Goal: Task Accomplishment & Management: Manage account settings

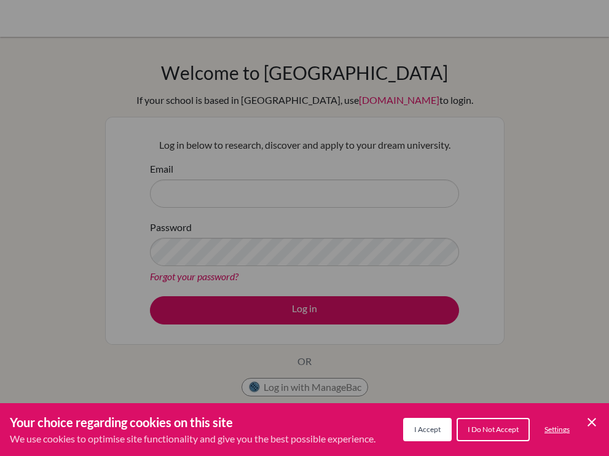
click at [427, 431] on span "I Accept" at bounding box center [427, 429] width 26 height 9
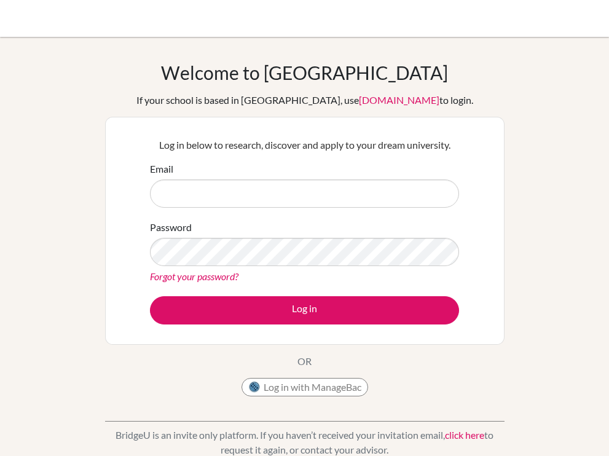
click at [277, 172] on div "Email" at bounding box center [304, 185] width 309 height 46
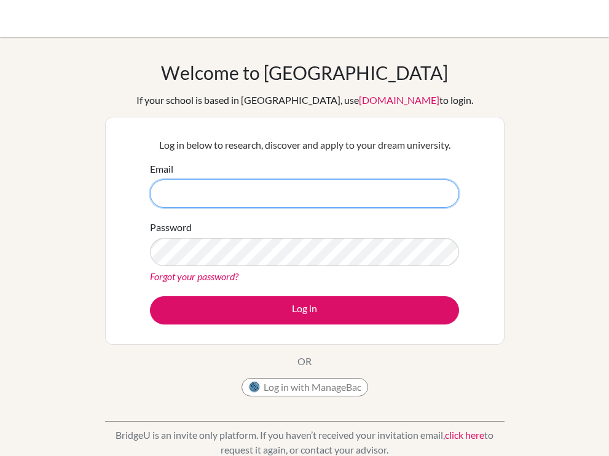
click at [273, 183] on input "Email" at bounding box center [304, 194] width 309 height 28
type input "[EMAIL_ADDRESS][DOMAIN_NAME]"
click at [150, 296] on button "Log in" at bounding box center [304, 310] width 309 height 28
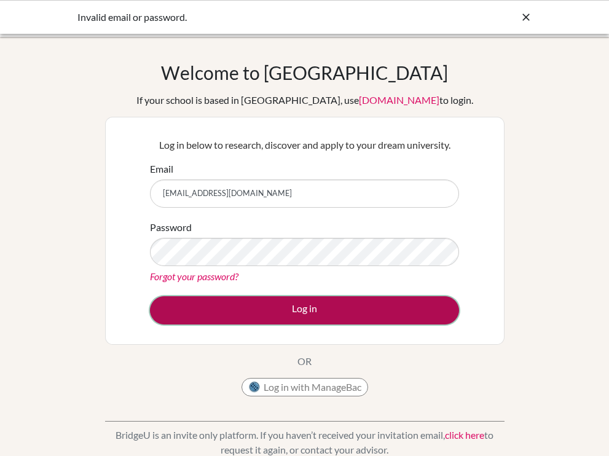
click at [258, 304] on button "Log in" at bounding box center [304, 310] width 309 height 28
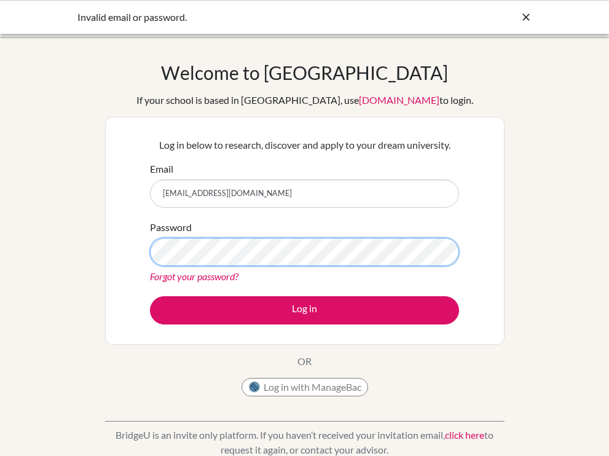
click at [150, 296] on button "Log in" at bounding box center [304, 310] width 309 height 28
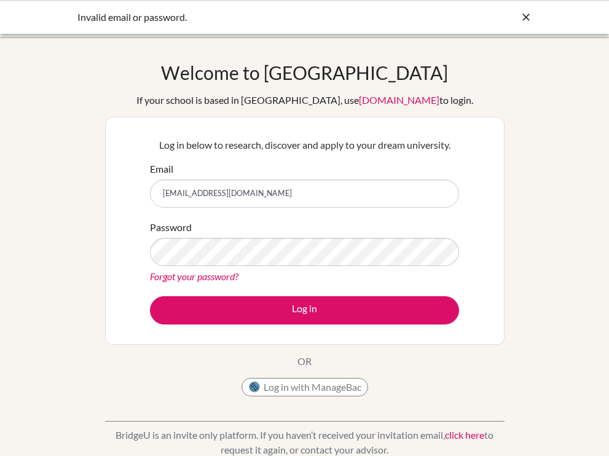
click at [442, 346] on div "Welcome to BridgeU If your school is based in China, use app.bridge-u.com.cn to…" at bounding box center [305, 231] width 400 height 341
click at [150, 296] on button "Log in" at bounding box center [304, 310] width 309 height 28
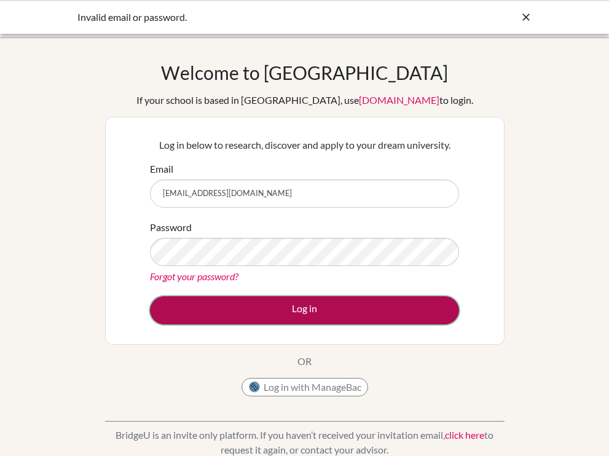
click at [444, 314] on button "Log in" at bounding box center [304, 310] width 309 height 28
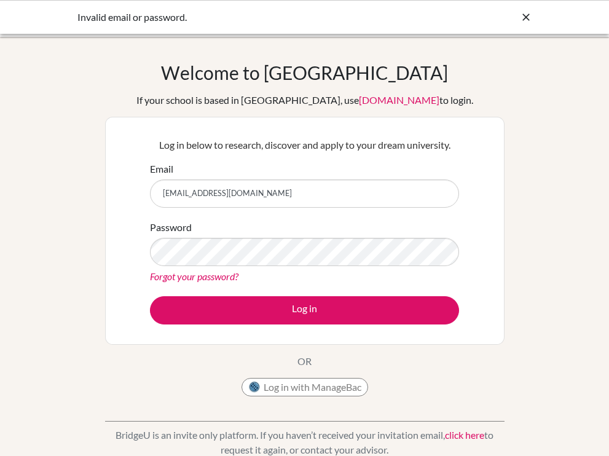
click at [232, 277] on link "Forgot your password?" at bounding box center [194, 277] width 89 height 12
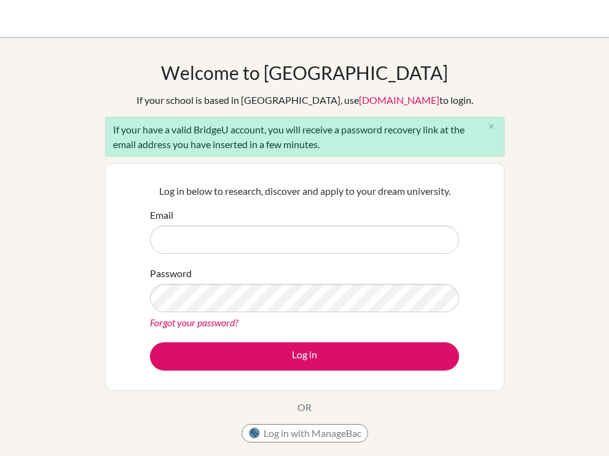
click at [272, 232] on input "Email" at bounding box center [304, 240] width 309 height 28
